Goal: Task Accomplishment & Management: Manage account settings

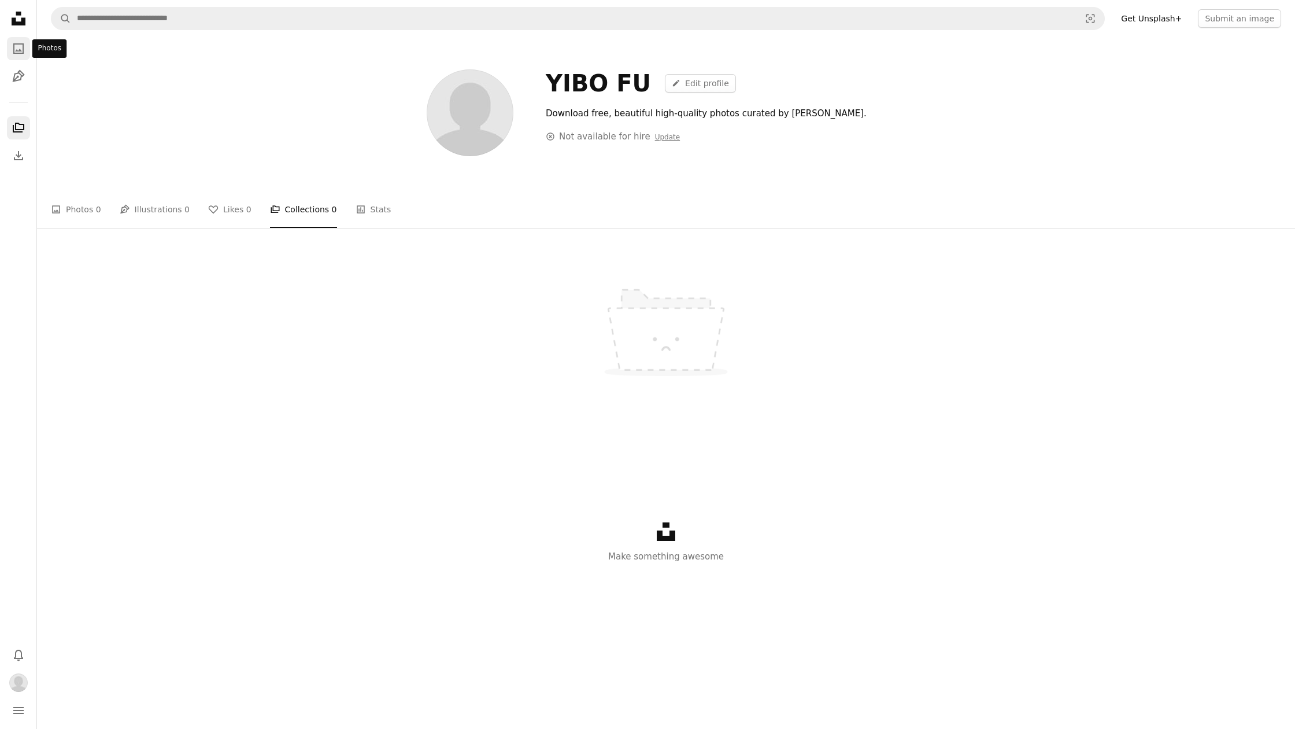
click at [20, 53] on icon "Photos" at bounding box center [18, 48] width 10 height 10
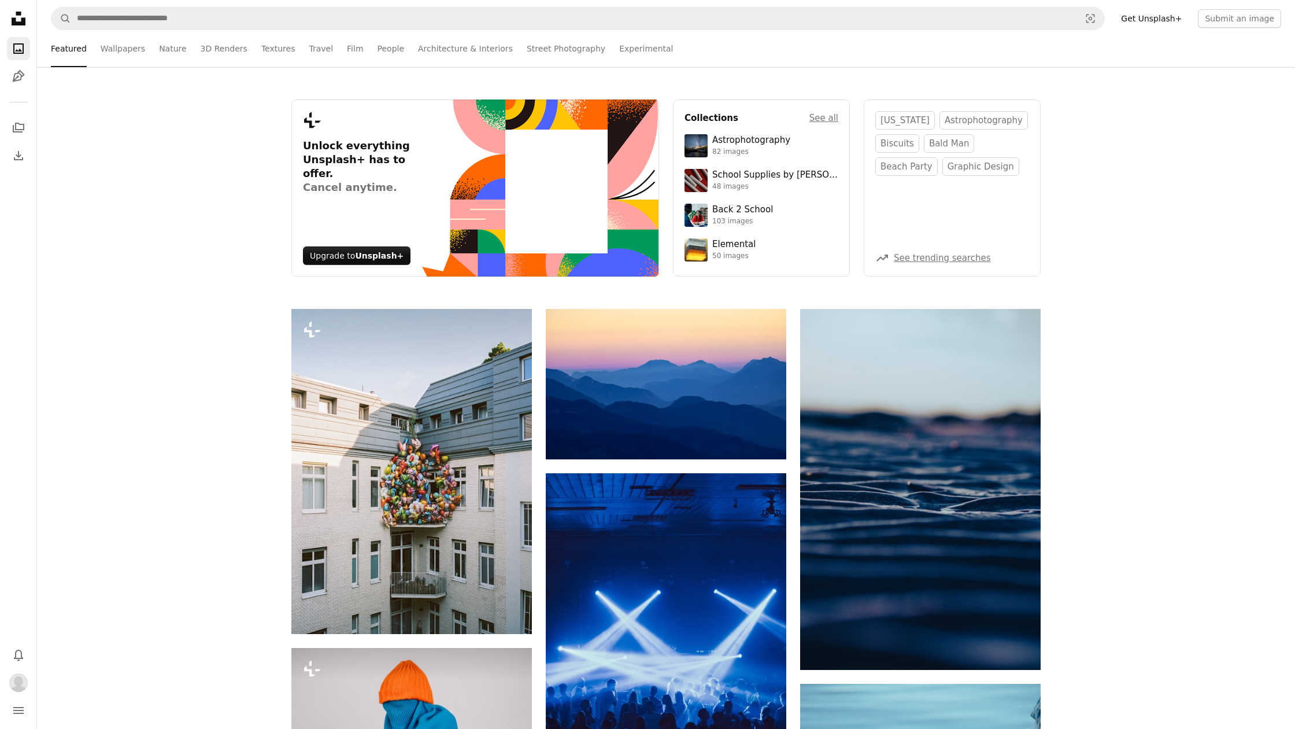
click at [12, 97] on div "Unsplash logo Unsplash Home A photo Pen Tool A stack of folders Download Photos…" at bounding box center [18, 87] width 23 height 160
click at [25, 703] on icon "navigation menu" at bounding box center [19, 710] width 14 height 14
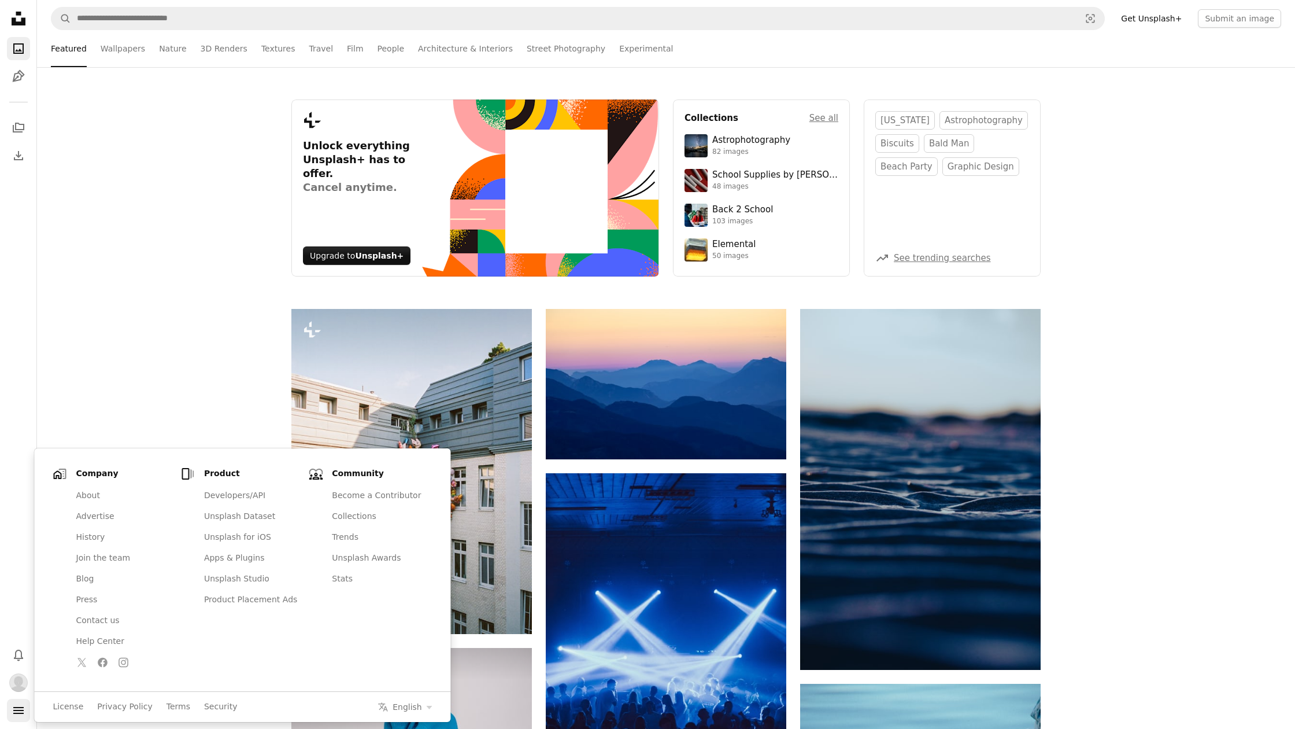
click at [22, 714] on icon "navigation menu" at bounding box center [19, 710] width 14 height 14
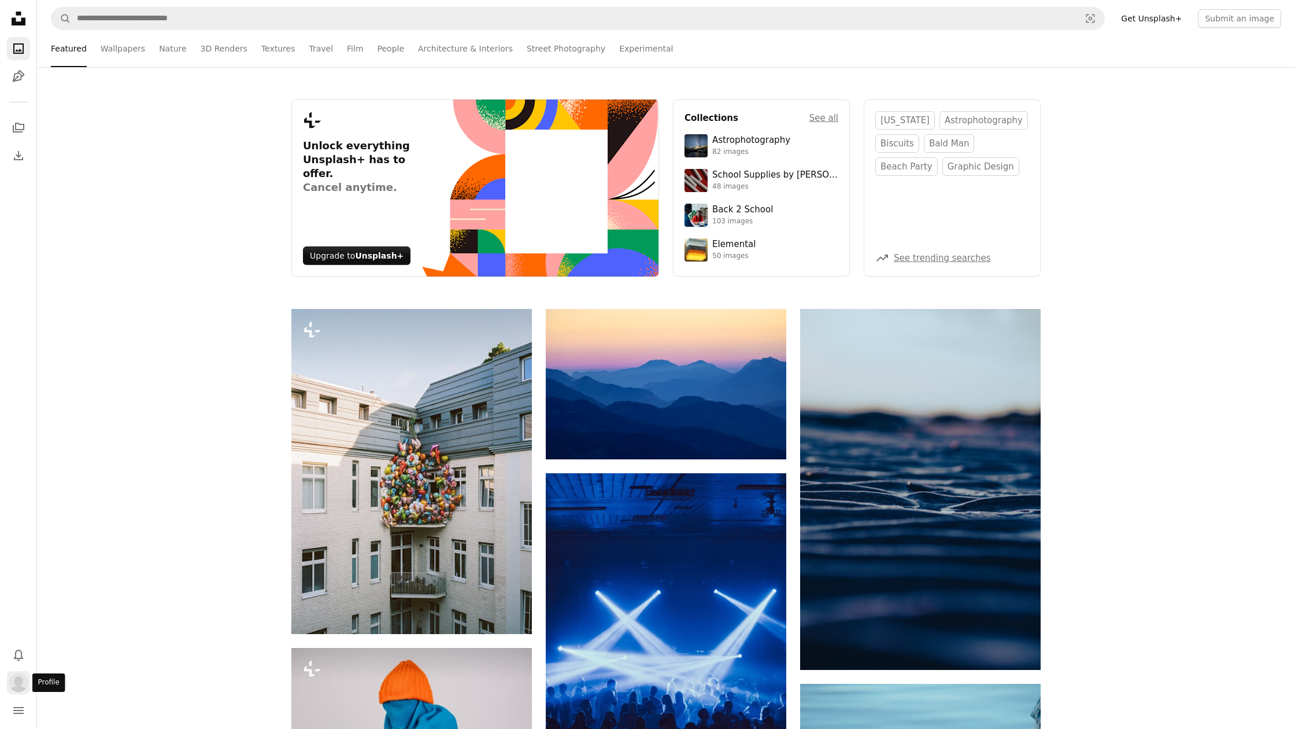
click at [10, 684] on img "Profile" at bounding box center [18, 682] width 19 height 19
click at [51, 648] on link "Account settings" at bounding box center [93, 648] width 112 height 21
